Goal: Transaction & Acquisition: Purchase product/service

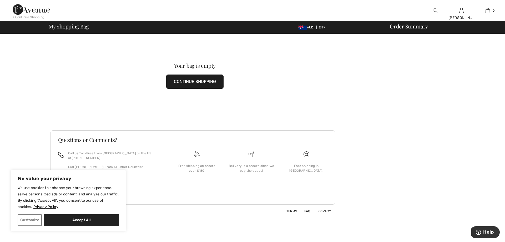
click at [91, 220] on button "Accept All" at bounding box center [81, 220] width 75 height 12
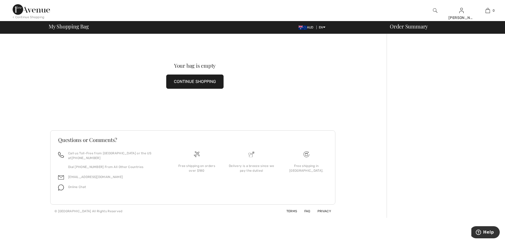
checkbox input "true"
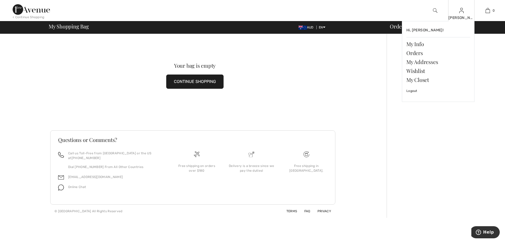
click at [462, 13] on img at bounding box center [461, 10] width 4 height 6
click at [419, 54] on link "Orders" at bounding box center [438, 52] width 64 height 9
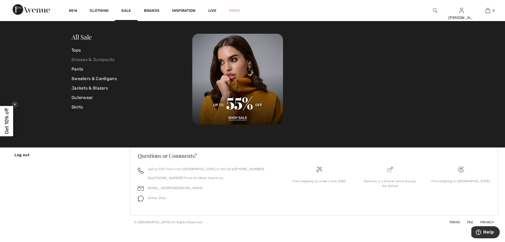
click at [98, 59] on link "Dresses & Jumpsuits" at bounding box center [132, 59] width 121 height 9
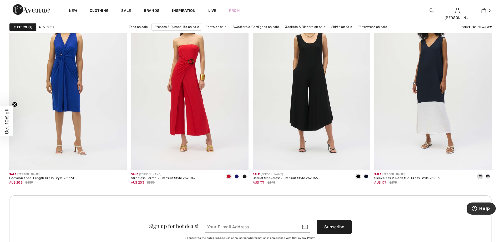
scroll to position [1367, 0]
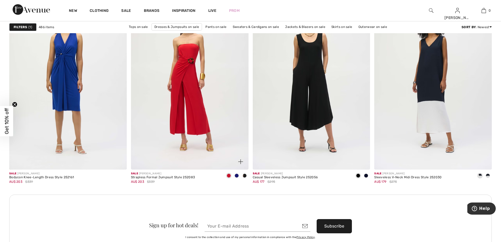
click at [214, 144] on img at bounding box center [190, 81] width 118 height 176
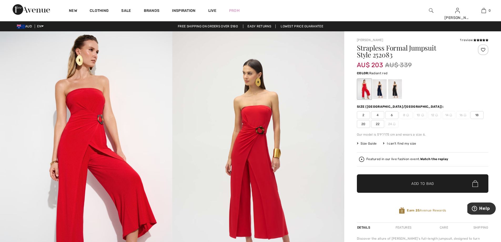
click at [364, 124] on span "20" at bounding box center [363, 124] width 13 height 8
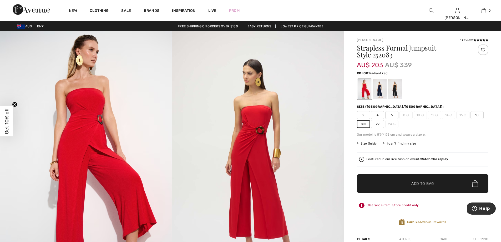
click at [364, 143] on span "Size Guide" at bounding box center [367, 143] width 20 height 5
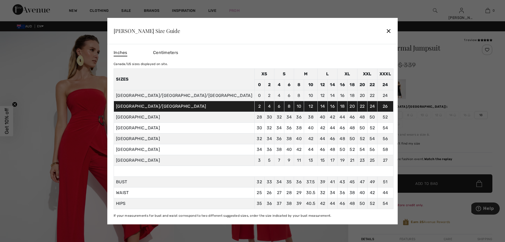
click at [178, 52] on span "Centimeters" at bounding box center [165, 52] width 25 height 5
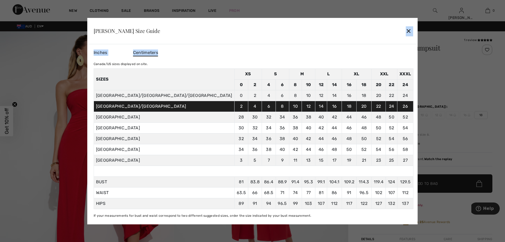
drag, startPoint x: 335, startPoint y: 27, endPoint x: 307, endPoint y: 44, distance: 32.6
click at [307, 44] on div "Joseph Ribkoff Size Guide ✕ Inches Centimeters Canada/US sizes displayed on sit…" at bounding box center [252, 121] width 330 height 206
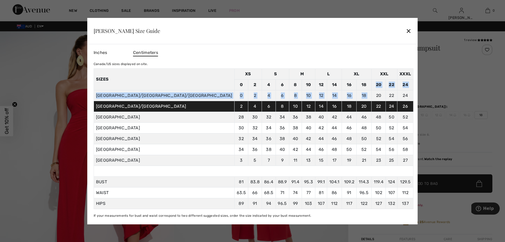
drag, startPoint x: 328, startPoint y: 83, endPoint x: 329, endPoint y: 91, distance: 8.7
click at [329, 91] on tbody "Sizes XS S M L XL XXL XXXL 0 2 4 6 8 10 12 14 16 18 20 22 24 CANADA/US/Mexico 0…" at bounding box center [253, 138] width 319 height 140
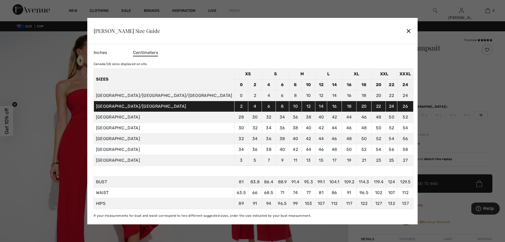
click at [333, 60] on div "Inches Centimeters Canada/US sizes displayed on site. Sizes XS S M L XL XXL XXX…" at bounding box center [254, 132] width 320 height 169
click at [163, 97] on td "CANADA/US/Mexico" at bounding box center [164, 95] width 141 height 11
click at [154, 95] on td "CANADA/US/Mexico" at bounding box center [164, 95] width 141 height 11
click at [375, 204] on span "127" at bounding box center [378, 203] width 7 height 5
click at [406, 34] on div "✕" at bounding box center [409, 30] width 6 height 11
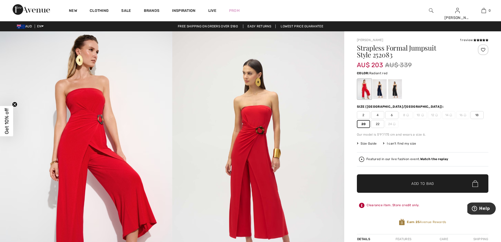
click at [423, 182] on span "Add to Bag" at bounding box center [422, 184] width 23 height 6
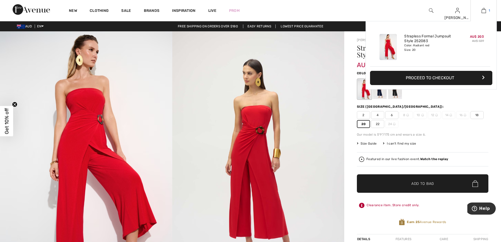
click at [483, 11] on img at bounding box center [483, 10] width 4 height 6
click at [436, 75] on button "Proceed to Checkout" at bounding box center [431, 78] width 122 height 14
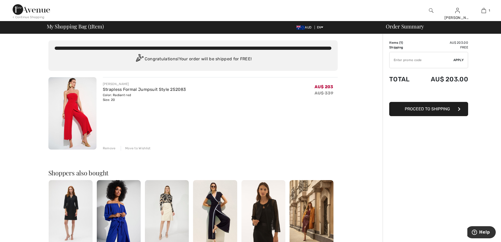
click at [421, 108] on span "Proceed to Shipping" at bounding box center [427, 108] width 45 height 5
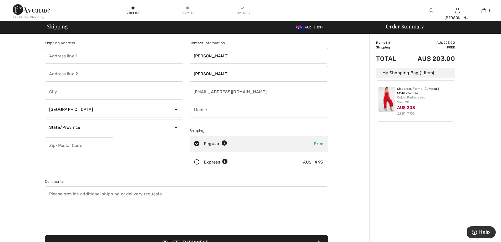
click at [96, 57] on input "text" at bounding box center [114, 56] width 138 height 16
type input "92 Francis avenue"
type input "BRIGHTON-LE-SANDS"
select select "AU"
type input "2216"
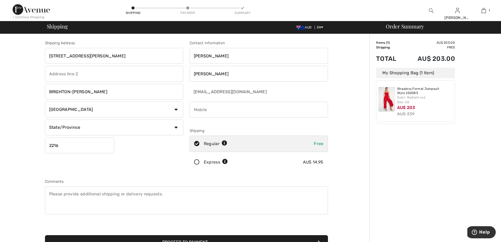
type input "0402464374"
type input "[GEOGRAPHIC_DATA]"
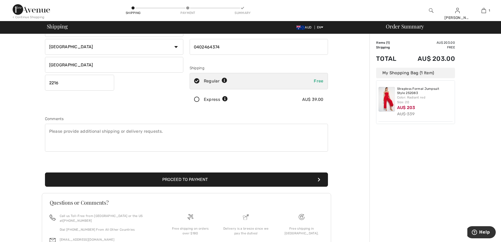
scroll to position [96, 0]
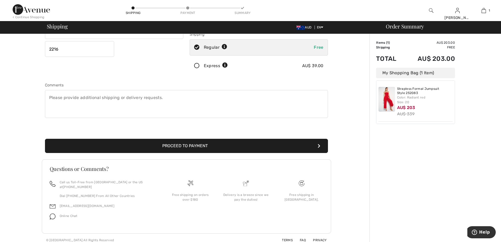
click at [183, 144] on button "Proceed to Payment" at bounding box center [186, 146] width 283 height 14
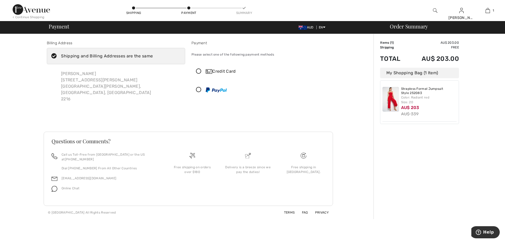
click at [200, 72] on icon at bounding box center [199, 72] width 14 height 6
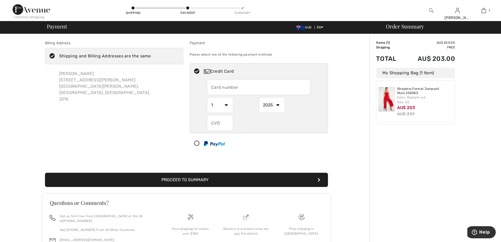
click at [231, 88] on input "text" at bounding box center [258, 87] width 103 height 16
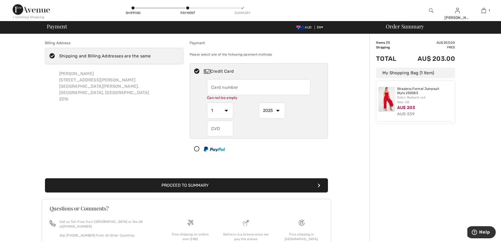
type input "4072209026919649"
select select "10"
select select "2028"
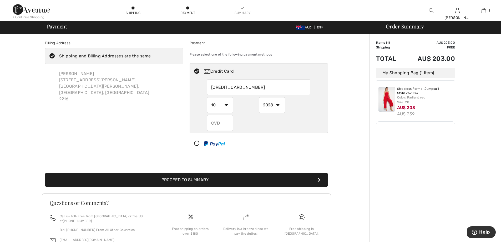
click at [218, 125] on input "text" at bounding box center [220, 123] width 26 height 16
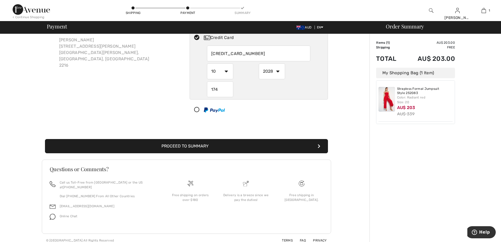
scroll to position [34, 0]
type input "174"
click at [207, 146] on button "Proceed to Summary" at bounding box center [186, 146] width 283 height 14
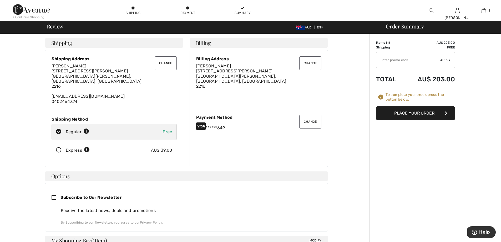
click at [415, 113] on button "Place Your Order" at bounding box center [415, 113] width 79 height 14
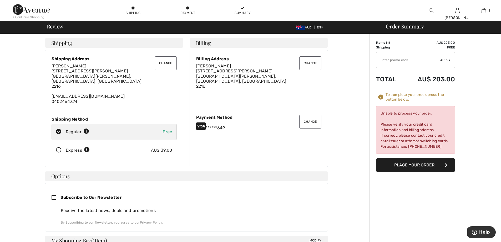
click at [308, 119] on button "Change" at bounding box center [310, 122] width 22 height 14
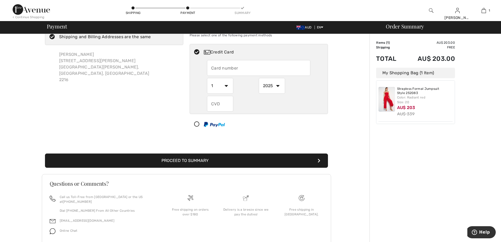
click at [264, 69] on input "text" at bounding box center [258, 68] width 103 height 16
radio input "true"
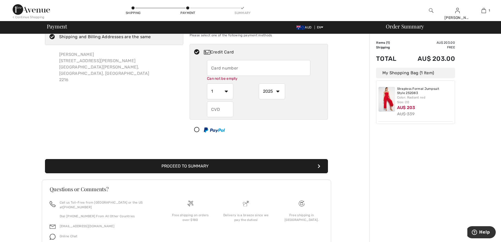
type input "4072201023927261"
select select "10"
select select "2028"
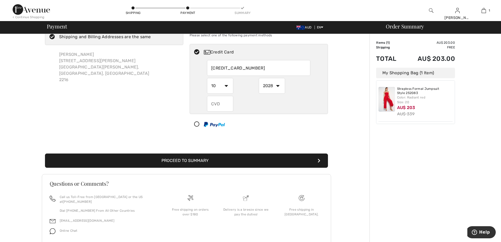
click at [229, 106] on input "text" at bounding box center [220, 104] width 26 height 16
radio input "true"
type input "109"
click at [210, 161] on button "Proceed to Summary" at bounding box center [186, 160] width 283 height 14
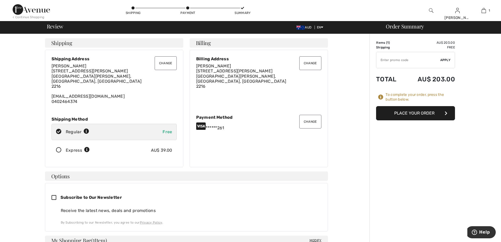
click at [420, 113] on button "Place Your Order" at bounding box center [415, 113] width 79 height 14
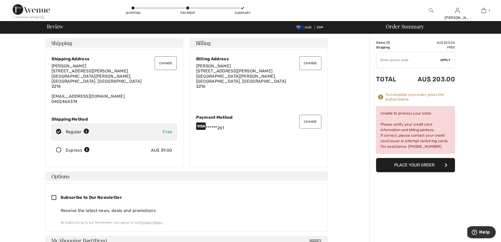
click at [314, 63] on button "Change" at bounding box center [310, 63] width 22 height 14
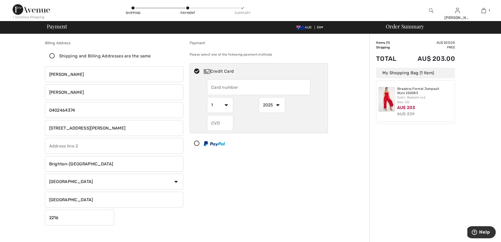
click at [70, 76] on input "[PERSON_NAME]" at bounding box center [114, 74] width 138 height 16
type input "Danielle"
click at [227, 91] on input "text" at bounding box center [258, 87] width 103 height 16
radio input "true"
type input "4072201023927261"
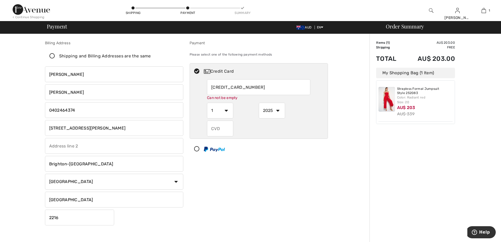
select select "10"
select select "2028"
click at [223, 126] on input "text" at bounding box center [220, 123] width 26 height 16
radio input "true"
type input "109"
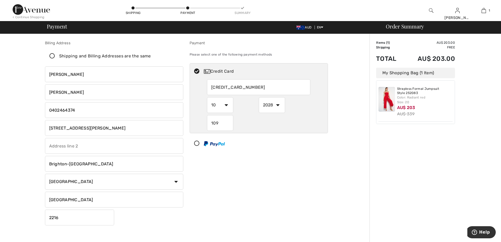
click at [256, 156] on div "Payment Please select one of the following payment methods Credit Card 40722010…" at bounding box center [258, 133] width 145 height 187
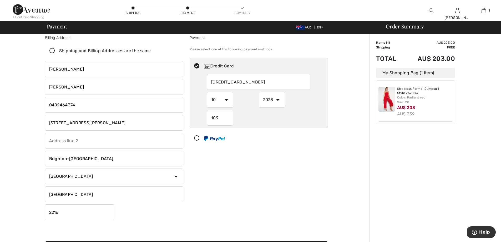
scroll to position [108, 0]
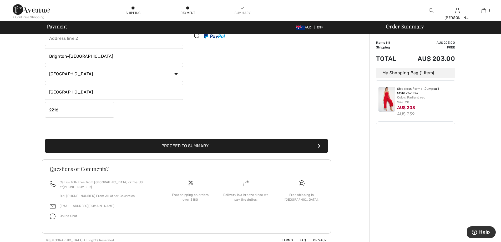
click at [203, 146] on button "Proceed to Summary" at bounding box center [186, 146] width 283 height 14
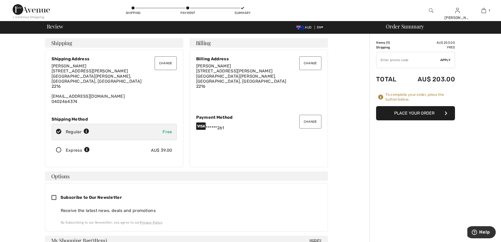
click at [431, 115] on button "Place Your Order" at bounding box center [415, 113] width 79 height 14
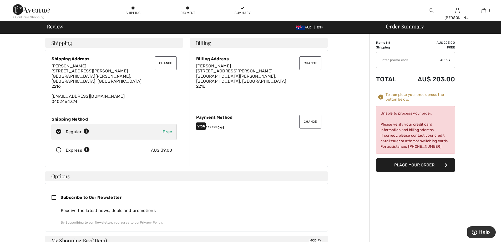
click at [160, 64] on button "Change" at bounding box center [166, 63] width 22 height 14
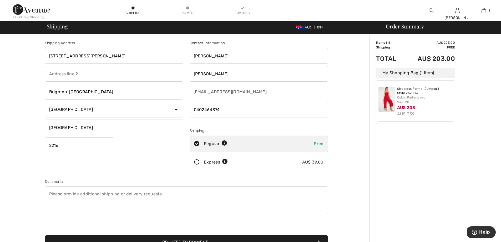
click at [214, 56] on input "[PERSON_NAME]" at bounding box center [259, 56] width 138 height 16
type input "[PERSON_NAME]"
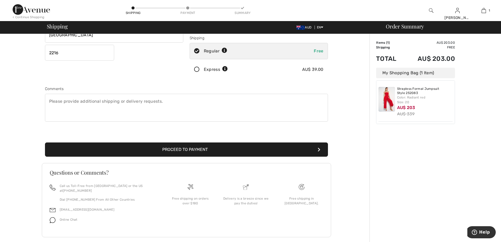
scroll to position [96, 0]
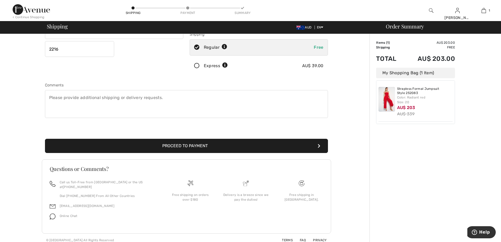
click at [190, 146] on button "Proceed to Payment" at bounding box center [186, 146] width 283 height 14
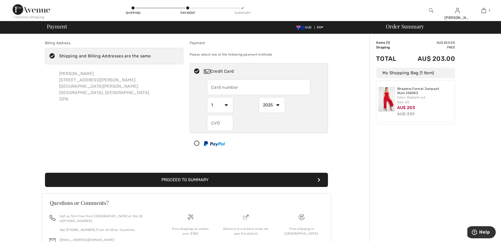
click at [248, 86] on input "text" at bounding box center [258, 87] width 103 height 16
radio input "true"
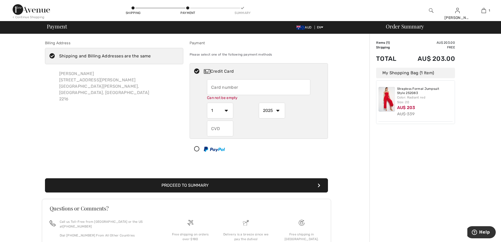
type input "[CREDIT_CARD_NUMBER]"
select select "10"
select select "2028"
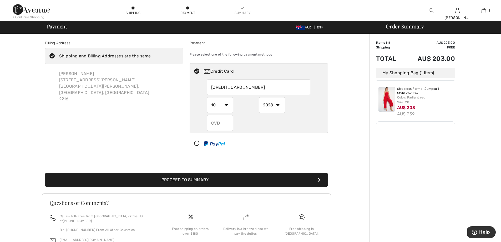
click at [227, 124] on input "text" at bounding box center [220, 123] width 26 height 16
radio input "true"
type input "109"
click at [229, 125] on input "109" at bounding box center [220, 123] width 26 height 16
radio input "true"
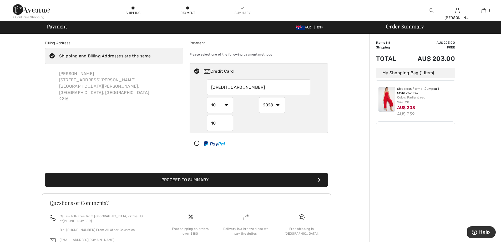
type input "1"
type input "109"
click at [202, 177] on button "Proceed to Summary" at bounding box center [186, 179] width 283 height 14
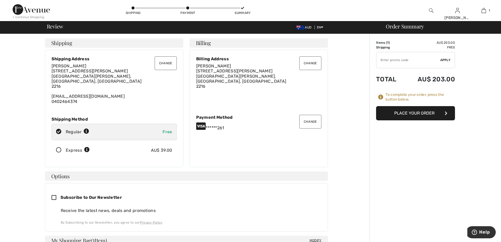
click at [427, 114] on button "Place Your Order" at bounding box center [415, 113] width 79 height 14
click at [422, 118] on button "Place Your Order" at bounding box center [415, 113] width 79 height 14
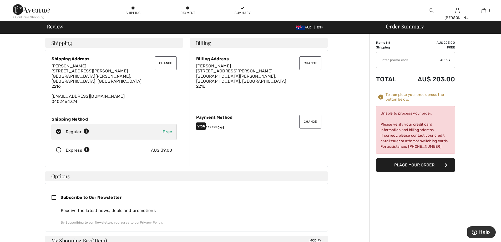
click at [411, 165] on button "Place Your Order" at bounding box center [415, 165] width 79 height 14
click at [308, 119] on button "Change" at bounding box center [310, 122] width 22 height 14
click at [307, 120] on button "Change" at bounding box center [310, 122] width 22 height 14
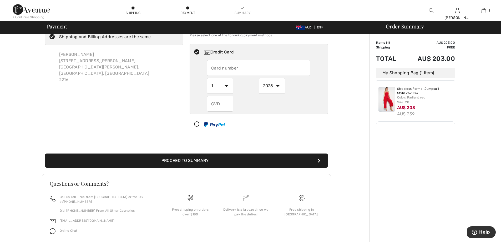
click at [226, 67] on input "text" at bounding box center [258, 68] width 103 height 16
radio input "true"
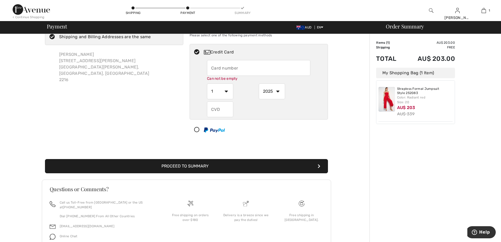
type input "[CREDIT_CARD_NUMBER]"
select select "10"
select select "2028"
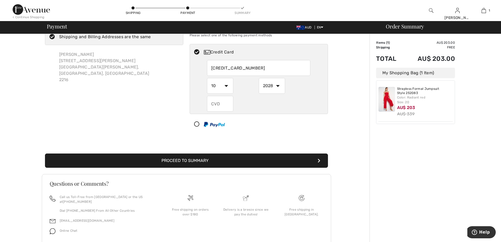
click at [225, 106] on input "text" at bounding box center [220, 104] width 26 height 16
radio input "true"
type input "109"
click at [193, 158] on button "Proceed to Summary" at bounding box center [186, 160] width 283 height 14
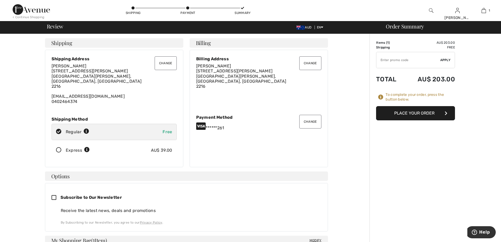
click at [430, 111] on button "Place Your Order" at bounding box center [415, 113] width 79 height 14
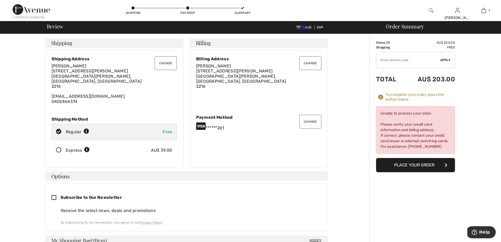
click at [310, 121] on button "Change" at bounding box center [310, 122] width 22 height 14
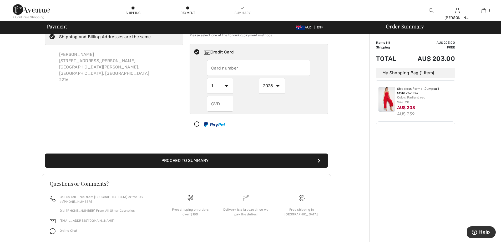
scroll to position [19, 0]
click at [230, 70] on input "text" at bounding box center [258, 68] width 103 height 16
radio input "true"
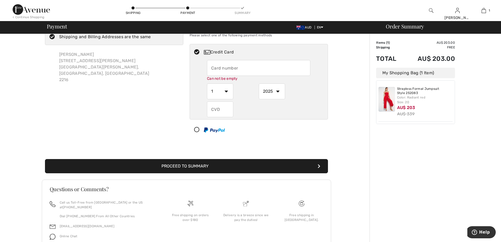
type input "4564425000506393"
select select "3"
select select "2026"
type input "772"
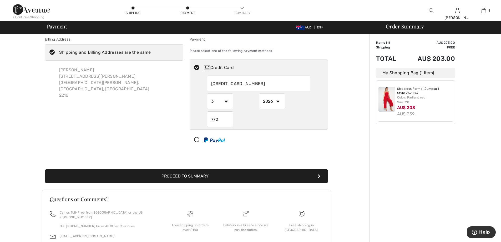
scroll to position [0, 0]
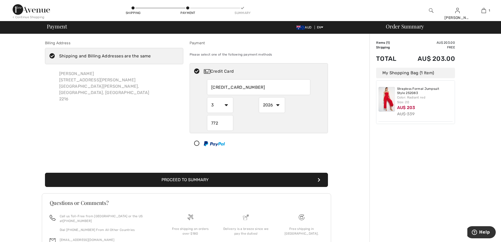
click at [183, 178] on button "Proceed to Summary" at bounding box center [186, 179] width 283 height 14
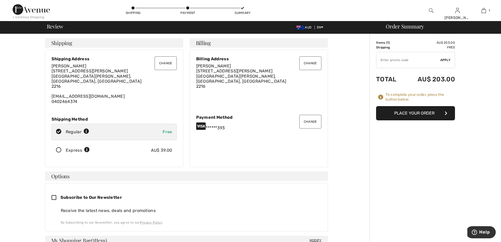
click at [422, 113] on button "Place Your Order" at bounding box center [415, 113] width 79 height 14
